Goal: Subscribe to service/newsletter

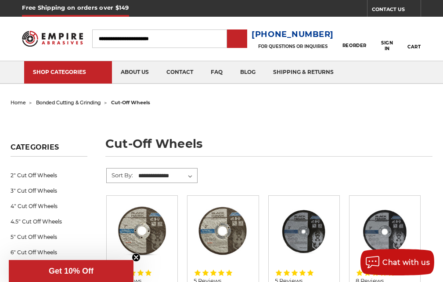
click at [142, 172] on select "**********" at bounding box center [167, 175] width 60 height 13
click at [137, 169] on select "**********" at bounding box center [167, 175] width 60 height 13
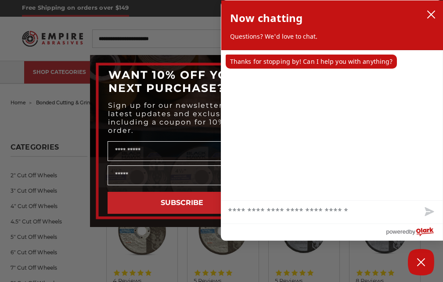
click at [120, 87] on span "WANT 10% OFF YOUR NEXT PURCHASE?" at bounding box center [178, 81] width 138 height 26
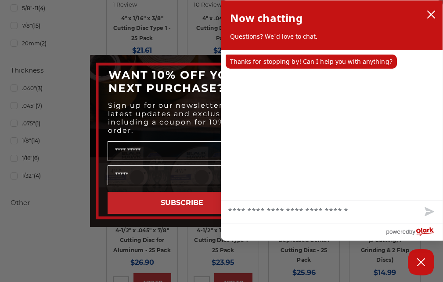
scroll to position [696, 0]
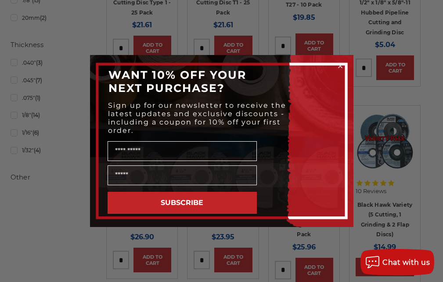
click at [364, 182] on div "Close dialog WANT 10% OFF YOUR NEXT PURCHASE? Sign up for our newsletter to rec…" at bounding box center [221, 141] width 443 height 282
click at [224, 206] on button "SUBSCRIBE" at bounding box center [182, 203] width 149 height 22
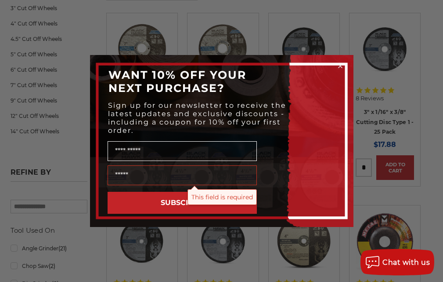
scroll to position [146, 0]
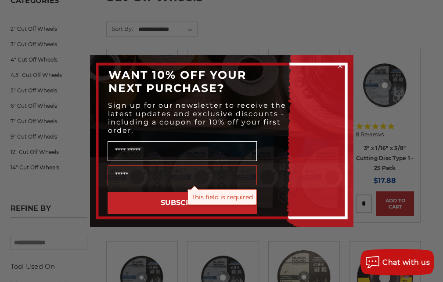
click at [148, 29] on div "Close dialog WANT 10% OFF YOUR NEXT PURCHASE? Sign up for our newsletter to rec…" at bounding box center [221, 141] width 443 height 282
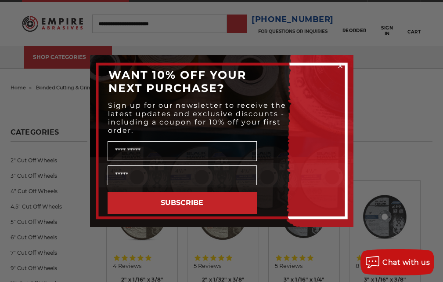
scroll to position [0, 0]
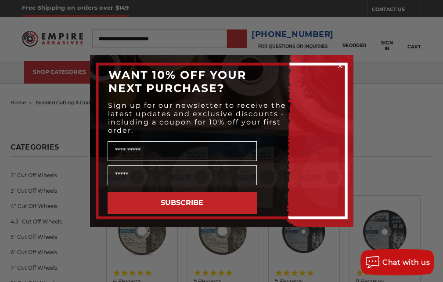
click at [115, 2] on div "Close dialog WANT 10% OFF YOUR NEXT PURCHASE? Sign up for our newsletter to rec…" at bounding box center [221, 141] width 443 height 282
click at [205, 2] on div "Close dialog WANT 10% OFF YOUR NEXT PURCHASE? Sign up for our newsletter to rec…" at bounding box center [221, 141] width 443 height 282
click at [277, 3] on div "Close dialog WANT 10% OFF YOUR NEXT PURCHASE? Sign up for our newsletter to rec…" at bounding box center [221, 141] width 443 height 282
click at [363, 2] on div "Close dialog WANT 10% OFF YOUR NEXT PURCHASE? Sign up for our newsletter to rec…" at bounding box center [221, 141] width 443 height 282
click at [120, 2] on div "Close dialog WANT 10% OFF YOUR NEXT PURCHASE? Sign up for our newsletter to rec…" at bounding box center [221, 141] width 443 height 282
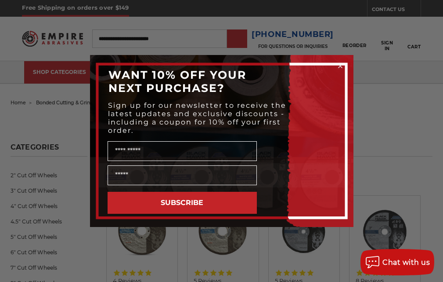
click at [206, 2] on div "Close dialog WANT 10% OFF YOUR NEXT PURCHASE? Sign up for our newsletter to rec…" at bounding box center [221, 141] width 443 height 282
click at [277, 2] on div "Close dialog WANT 10% OFF YOUR NEXT PURCHASE? Sign up for our newsletter to rec…" at bounding box center [221, 141] width 443 height 282
click at [358, 2] on div "Close dialog WANT 10% OFF YOUR NEXT PURCHASE? Sign up for our newsletter to rec…" at bounding box center [221, 141] width 443 height 282
click at [117, 34] on div "Close dialog WANT 10% OFF YOUR NEXT PURCHASE? Sign up for our newsletter to rec…" at bounding box center [221, 141] width 443 height 282
click at [196, 29] on div "Close dialog WANT 10% OFF YOUR NEXT PURCHASE? Sign up for our newsletter to rec…" at bounding box center [221, 141] width 443 height 282
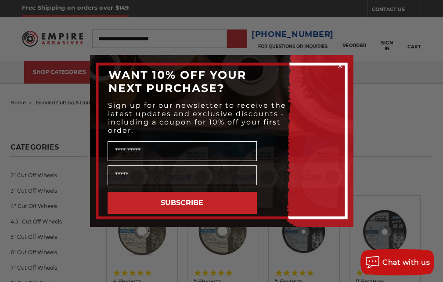
click at [286, 32] on div "Close dialog WANT 10% OFF YOUR NEXT PURCHASE? Sign up for our newsletter to rec…" at bounding box center [221, 141] width 443 height 282
click at [368, 45] on div "Close dialog WANT 10% OFF YOUR NEXT PURCHASE? Sign up for our newsletter to rec…" at bounding box center [221, 141] width 443 height 282
click at [116, 232] on div "Close dialog WANT 10% OFF YOUR NEXT PURCHASE? Sign up for our newsletter to rec…" at bounding box center [221, 141] width 443 height 282
click at [196, 234] on div "Close dialog WANT 10% OFF YOUR NEXT PURCHASE? Sign up for our newsletter to rec…" at bounding box center [221, 141] width 443 height 282
click at [277, 233] on div "Close dialog WANT 10% OFF YOUR NEXT PURCHASE? Sign up for our newsletter to rec…" at bounding box center [221, 141] width 443 height 282
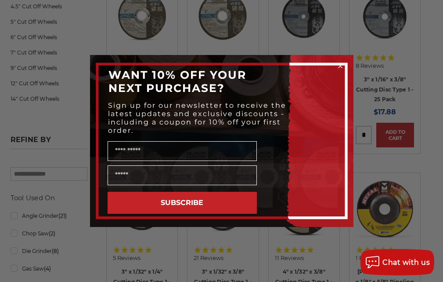
scroll to position [220, 0]
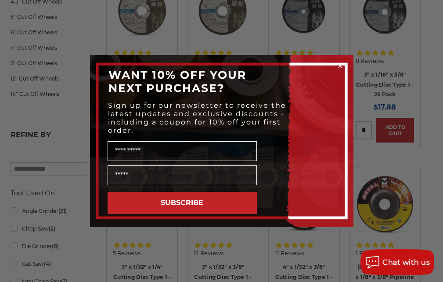
click at [126, 204] on button "SUBSCRIBE" at bounding box center [182, 203] width 149 height 22
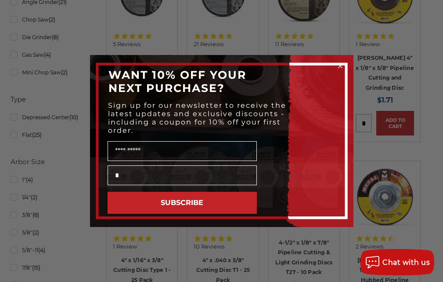
scroll to position [476, 0]
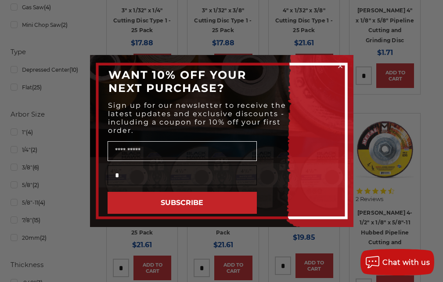
click at [196, 179] on input "*" at bounding box center [182, 175] width 149 height 20
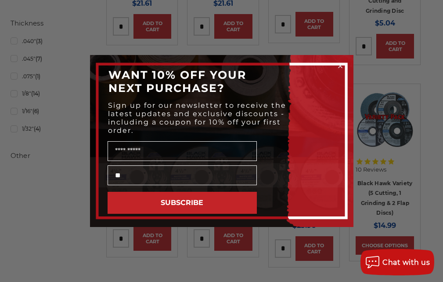
scroll to position [733, 0]
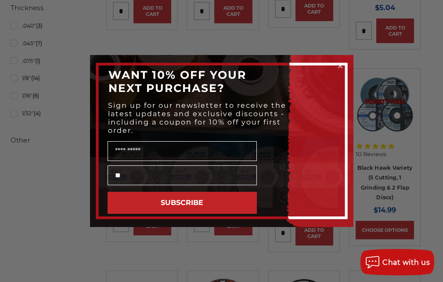
click at [277, 174] on div "**" at bounding box center [222, 175] width 246 height 24
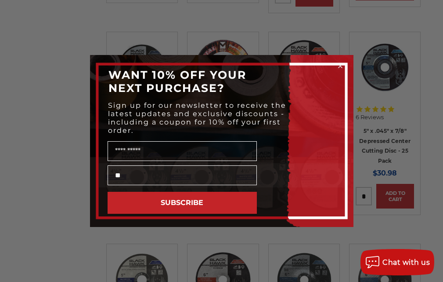
scroll to position [989, 0]
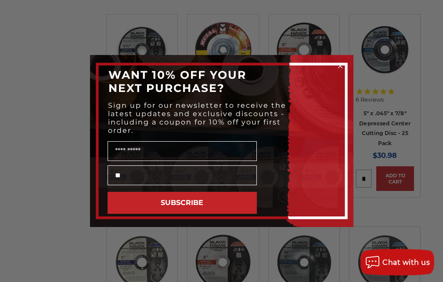
click at [358, 169] on div "Close dialog WANT 10% OFF YOUR NEXT PURCHASE? Sign up for our newsletter to rec…" at bounding box center [221, 141] width 281 height 172
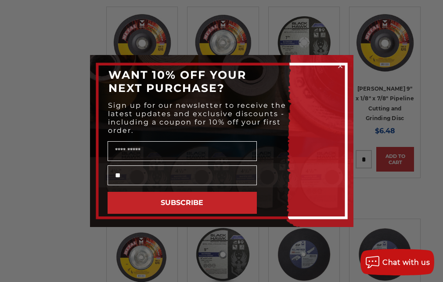
scroll to position [1447, 0]
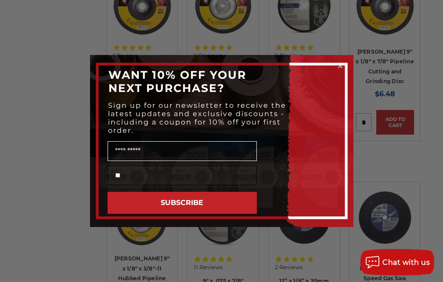
click at [122, 165] on input "**" at bounding box center [182, 175] width 149 height 20
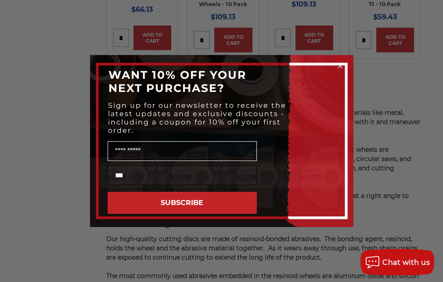
scroll to position [1941, 0]
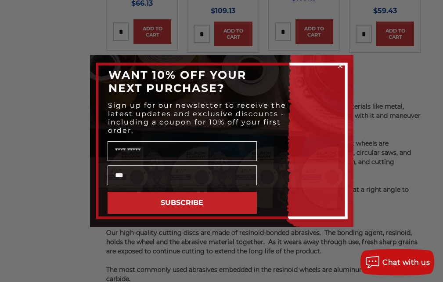
type input "***"
click at [196, 138] on div "Name" at bounding box center [222, 150] width 246 height 26
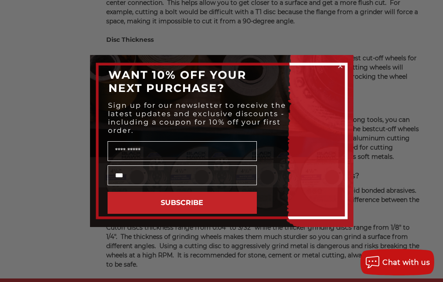
scroll to position [2398, 0]
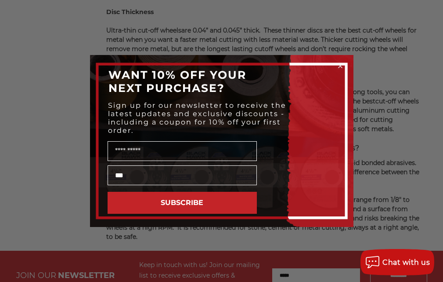
click at [276, 174] on div "***" at bounding box center [222, 175] width 246 height 24
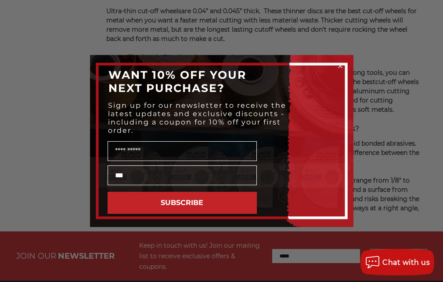
scroll to position [2421, 0]
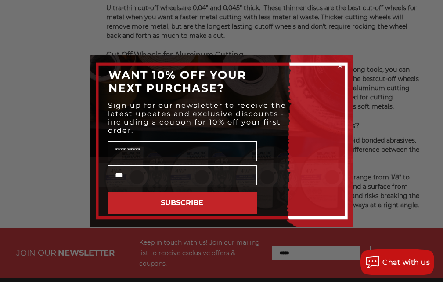
click at [357, 279] on div "Close dialog WANT 10% OFF YOUR NEXT PURCHASE? Sign up for our newsletter to rec…" at bounding box center [221, 141] width 443 height 282
click at [117, 279] on div "Close dialog WANT 10% OFF YOUR NEXT PURCHASE? Sign up for our newsletter to rec…" at bounding box center [221, 141] width 443 height 282
click at [196, 279] on div "Close dialog WANT 10% OFF YOUR NEXT PURCHASE? Sign up for our newsletter to rec…" at bounding box center [221, 141] width 443 height 282
click at [288, 279] on div "Close dialog WANT 10% OFF YOUR NEXT PURCHASE? Sign up for our newsletter to rec…" at bounding box center [221, 141] width 443 height 282
click at [358, 279] on div "Close dialog WANT 10% OFF YOUR NEXT PURCHASE? Sign up for our newsletter to rec…" at bounding box center [221, 141] width 443 height 282
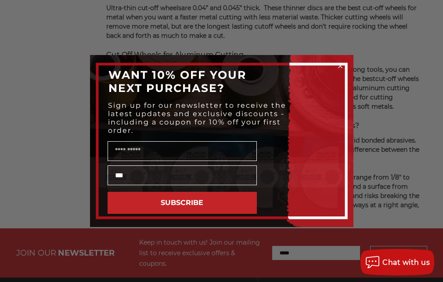
click at [116, 279] on div "Close dialog WANT 10% OFF YOUR NEXT PURCHASE? Sign up for our newsletter to rec…" at bounding box center [221, 141] width 443 height 282
click at [200, 279] on div "Close dialog WANT 10% OFF YOUR NEXT PURCHASE? Sign up for our newsletter to rec…" at bounding box center [221, 141] width 443 height 282
click at [285, 279] on div "Close dialog WANT 10% OFF YOUR NEXT PURCHASE? Sign up for our newsletter to rec…" at bounding box center [221, 141] width 443 height 282
click at [362, 279] on div "Close dialog WANT 10% OFF YOUR NEXT PURCHASE? Sign up for our newsletter to rec…" at bounding box center [221, 141] width 443 height 282
click at [116, 279] on div "Close dialog WANT 10% OFF YOUR NEXT PURCHASE? Sign up for our newsletter to rec…" at bounding box center [221, 141] width 443 height 282
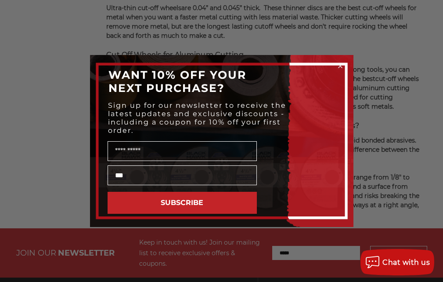
click at [196, 279] on div "Close dialog WANT 10% OFF YOUR NEXT PURCHASE? Sign up for our newsletter to rec…" at bounding box center [221, 141] width 443 height 282
click at [287, 279] on div "Close dialog WANT 10% OFF YOUR NEXT PURCHASE? Sign up for our newsletter to rec…" at bounding box center [221, 141] width 443 height 282
click at [358, 279] on div "Close dialog WANT 10% OFF YOUR NEXT PURCHASE? Sign up for our newsletter to rec…" at bounding box center [221, 141] width 443 height 282
click at [181, 196] on button "SUBSCRIBE" at bounding box center [182, 203] width 149 height 22
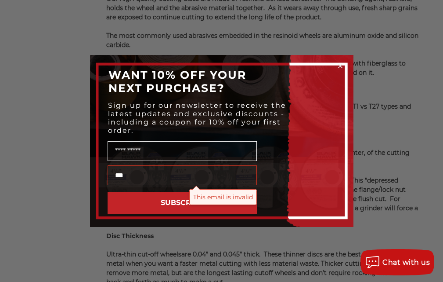
scroll to position [2165, 0]
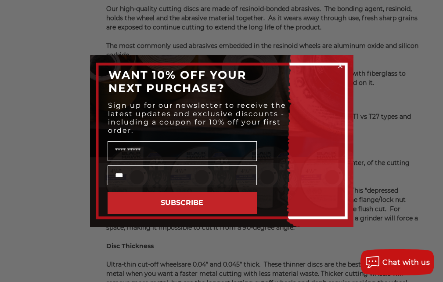
click at [234, 195] on button "SUBSCRIBE" at bounding box center [182, 203] width 149 height 22
click at [131, 205] on button "SUBSCRIBE" at bounding box center [182, 203] width 149 height 22
click at [344, 67] on circle "Close dialog" at bounding box center [340, 66] width 8 height 8
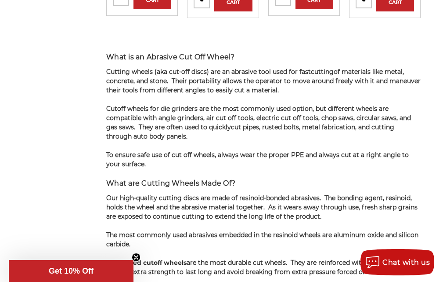
scroll to position [1945, 0]
